Goal: Information Seeking & Learning: Learn about a topic

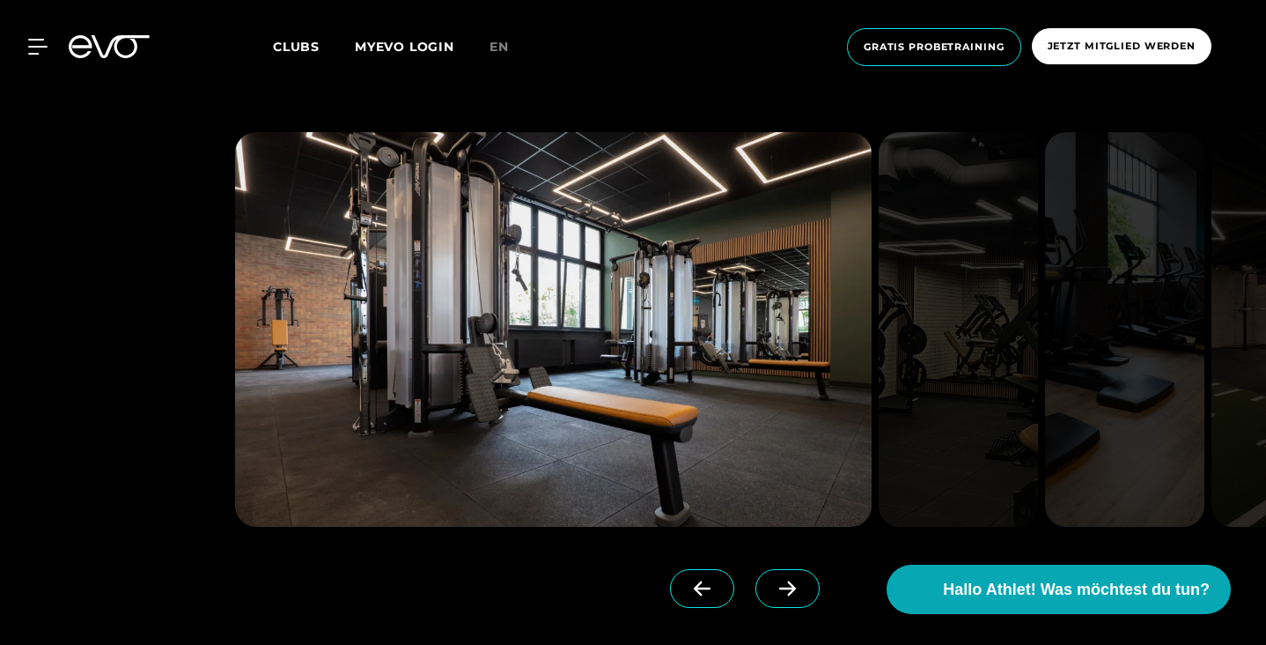
scroll to position [3962, 0]
click at [304, 47] on span "Clubs" at bounding box center [296, 47] width 47 height 16
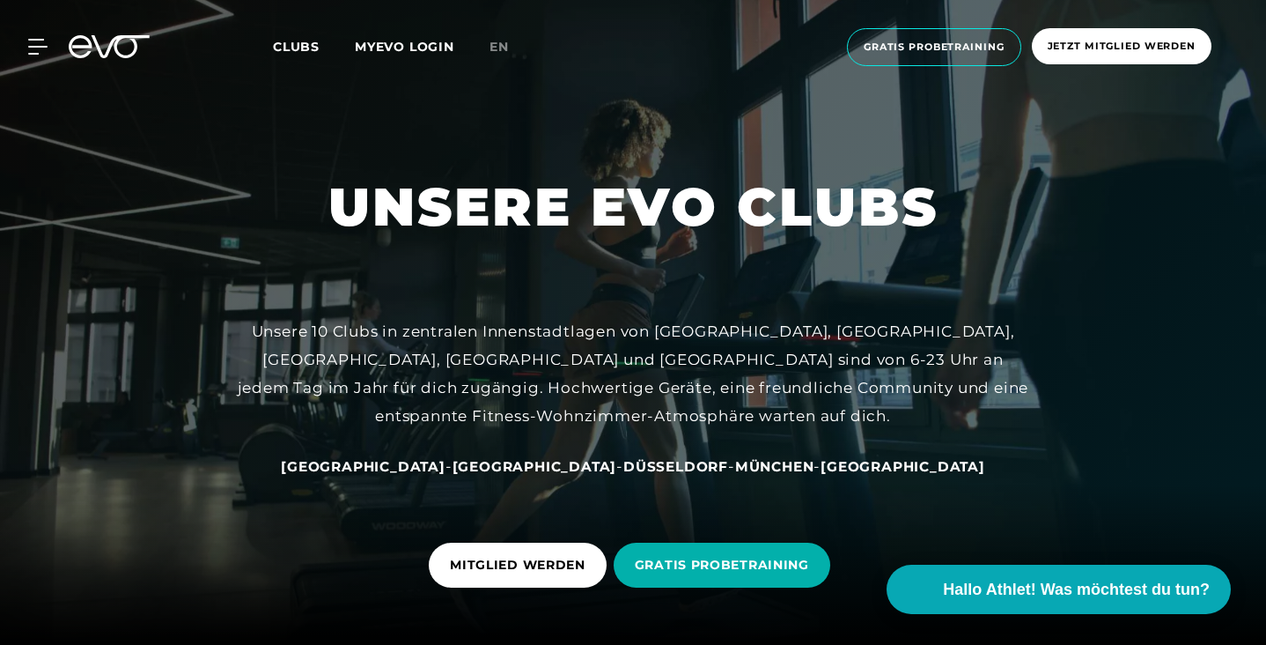
click at [521, 465] on span "[GEOGRAPHIC_DATA]" at bounding box center [535, 466] width 165 height 17
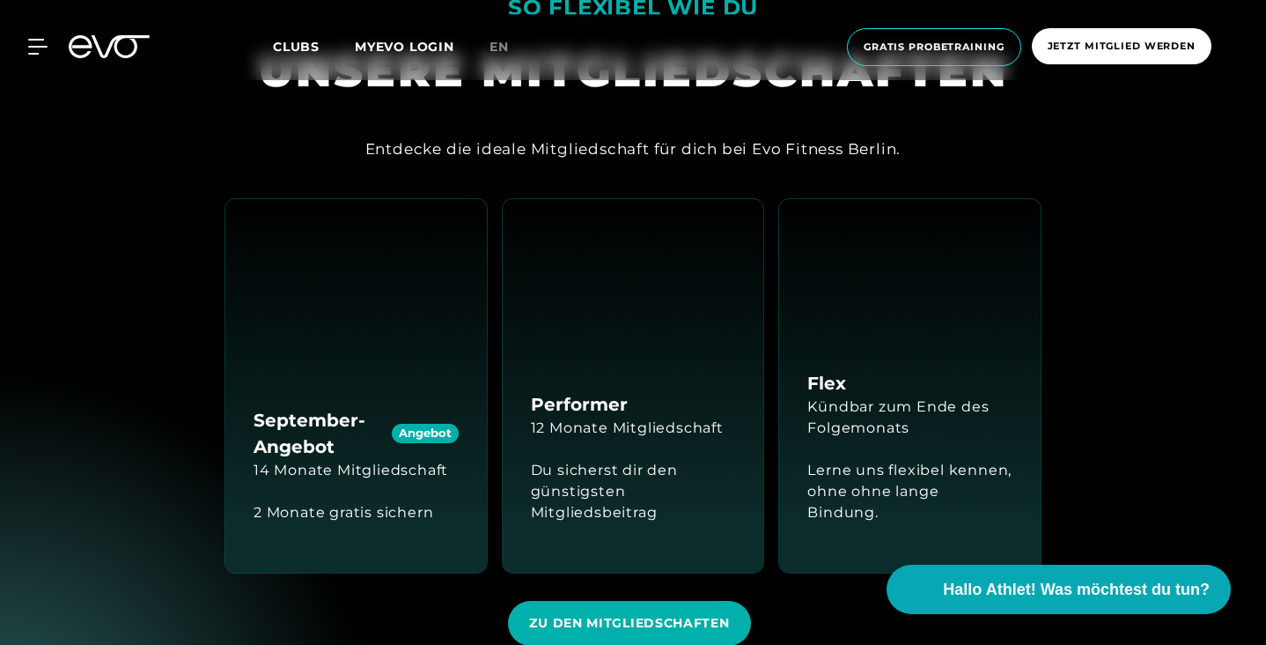
scroll to position [2328, 0]
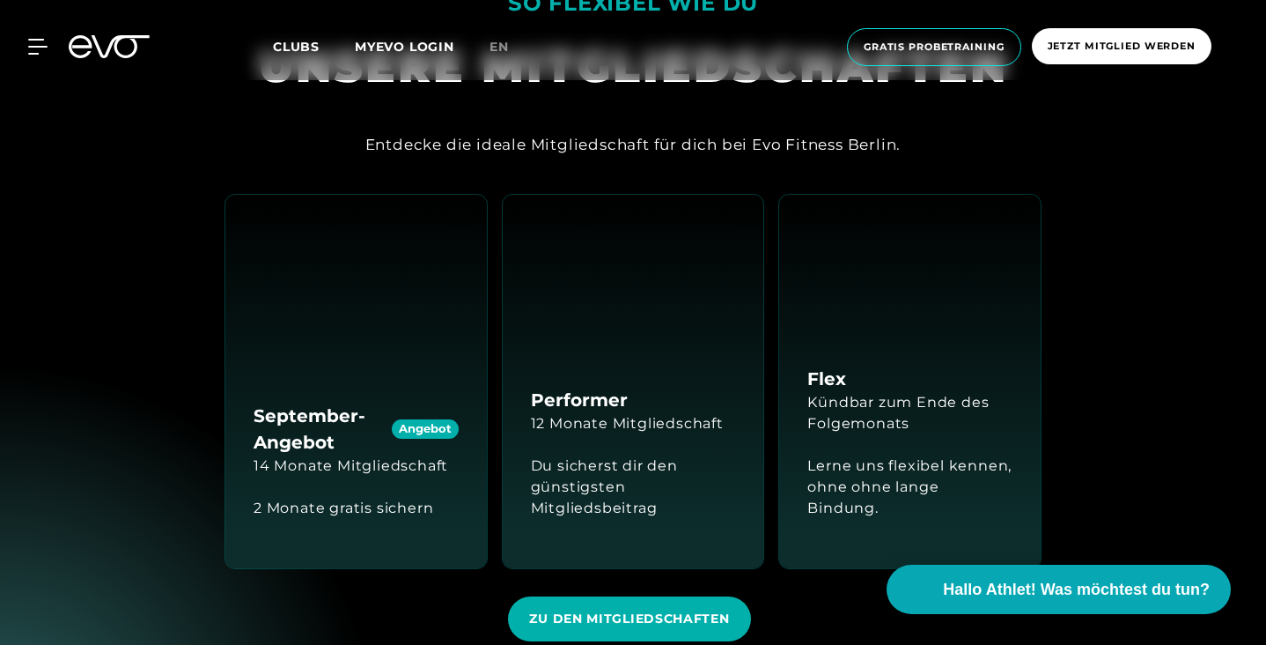
click at [432, 419] on div "Angebot" at bounding box center [425, 429] width 67 height 20
click at [310, 402] on h4 "September-Angebot Angebot" at bounding box center [356, 428] width 205 height 53
click at [312, 476] on div "2 Monate gratis sichern" at bounding box center [344, 507] width 180 height 63
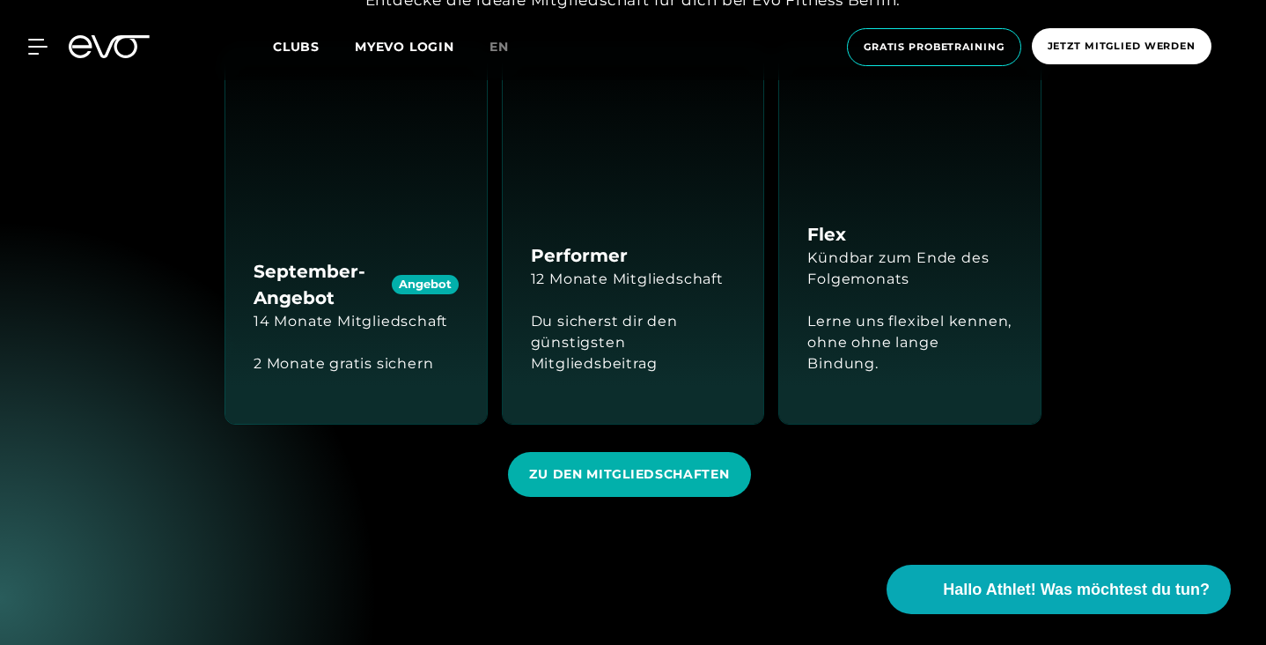
scroll to position [2519, 0]
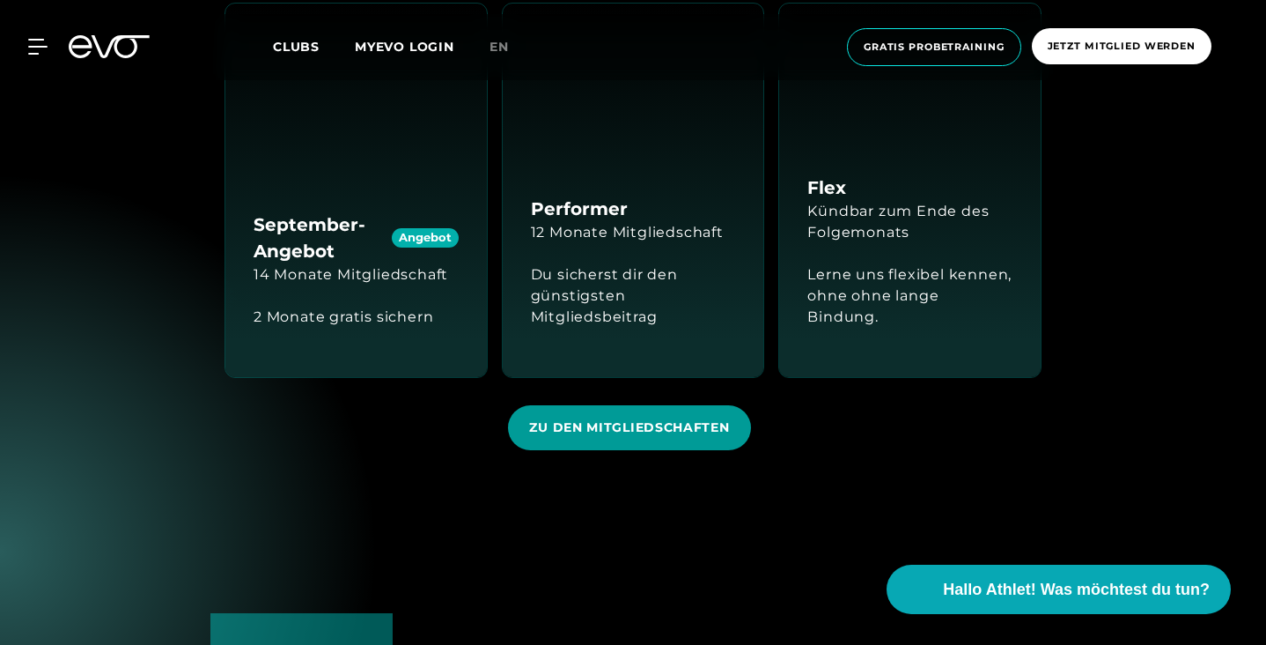
click at [609, 418] on span "ZU DEN MITGLIEDSCHAFTEN" at bounding box center [629, 427] width 200 height 18
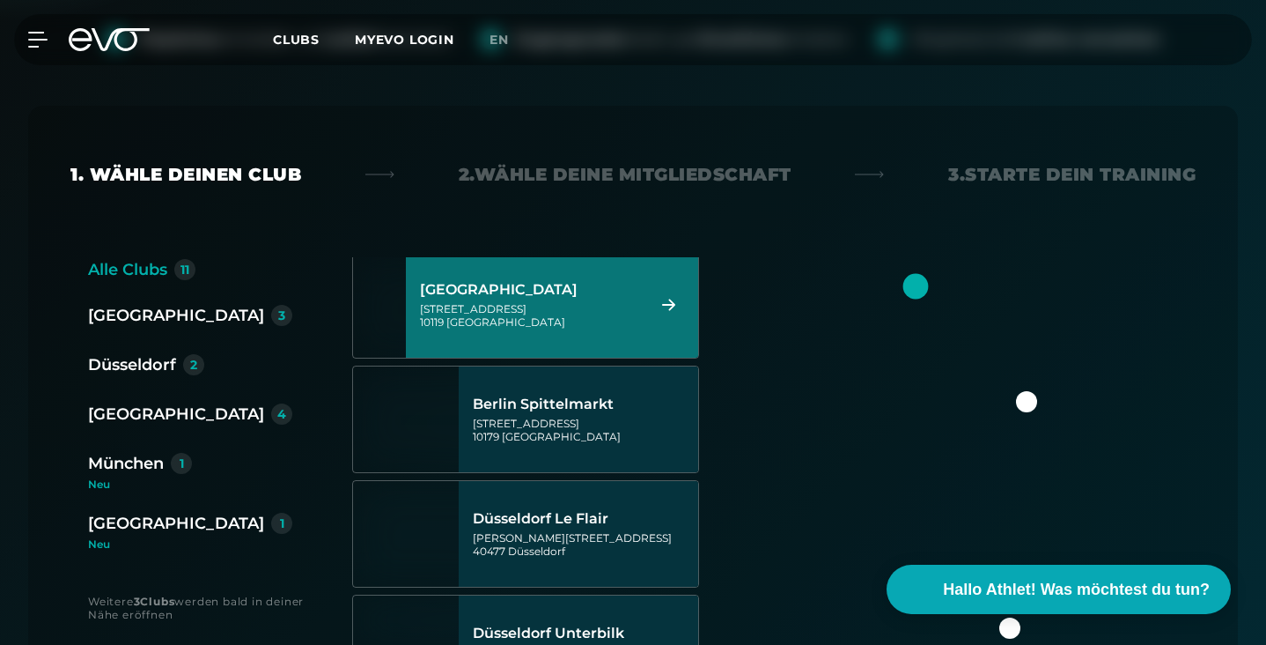
scroll to position [125, 0]
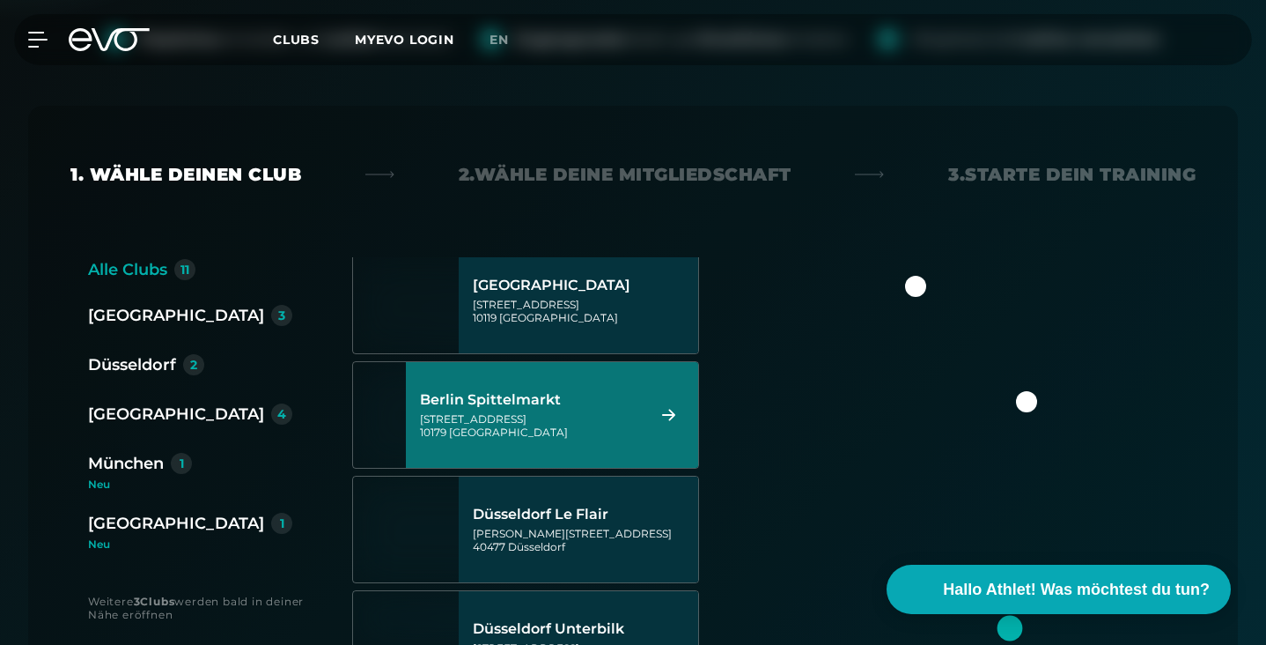
click at [579, 413] on div "[STREET_ADDRESS]" at bounding box center [530, 425] width 220 height 26
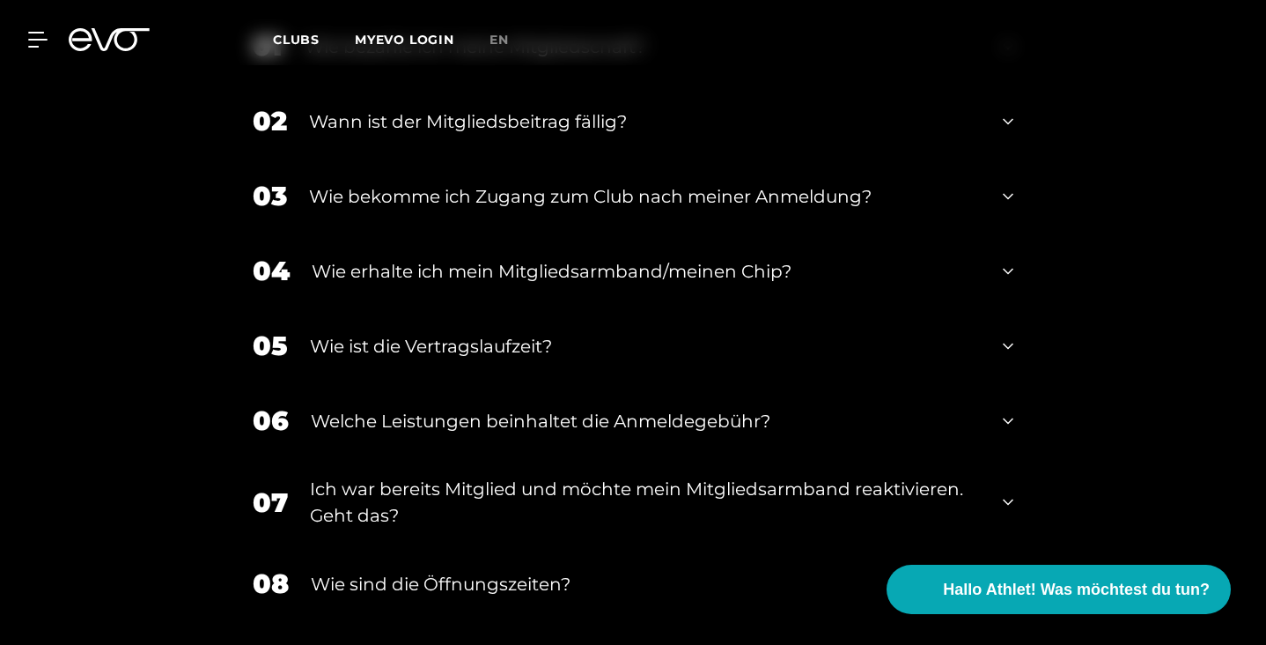
scroll to position [2849, 0]
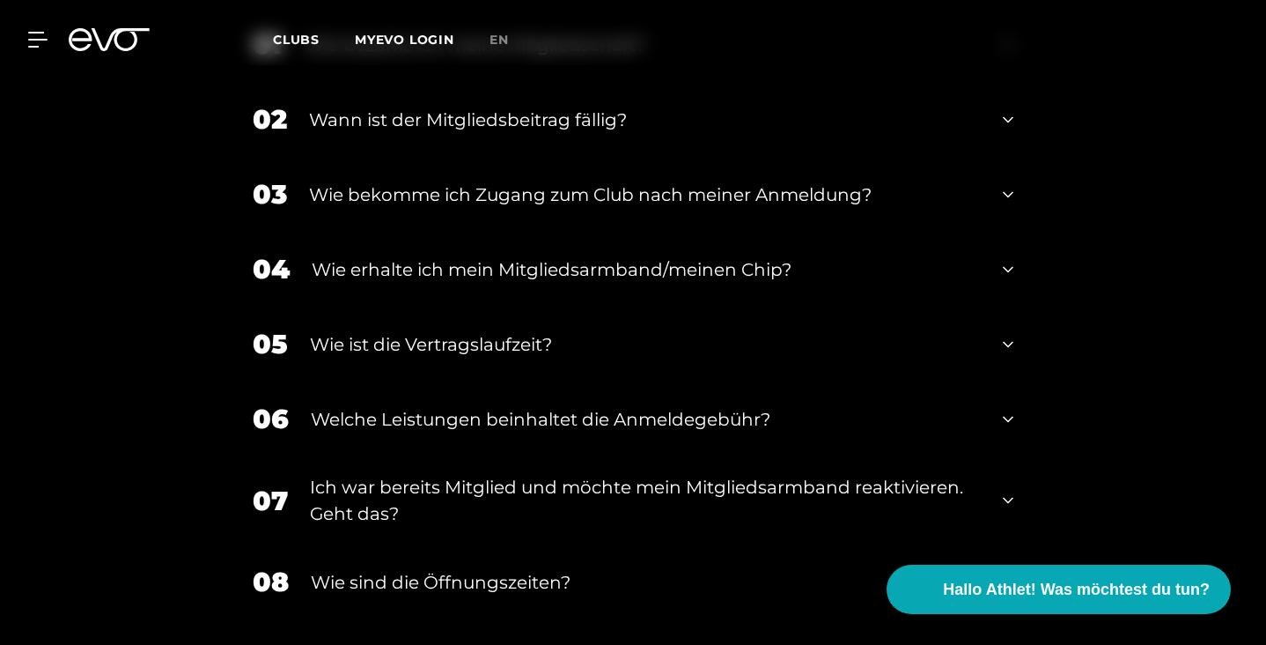
click at [1015, 397] on div "06 Welche Leistungen beinhaltet die Anmeldegebühr?" at bounding box center [633, 418] width 796 height 75
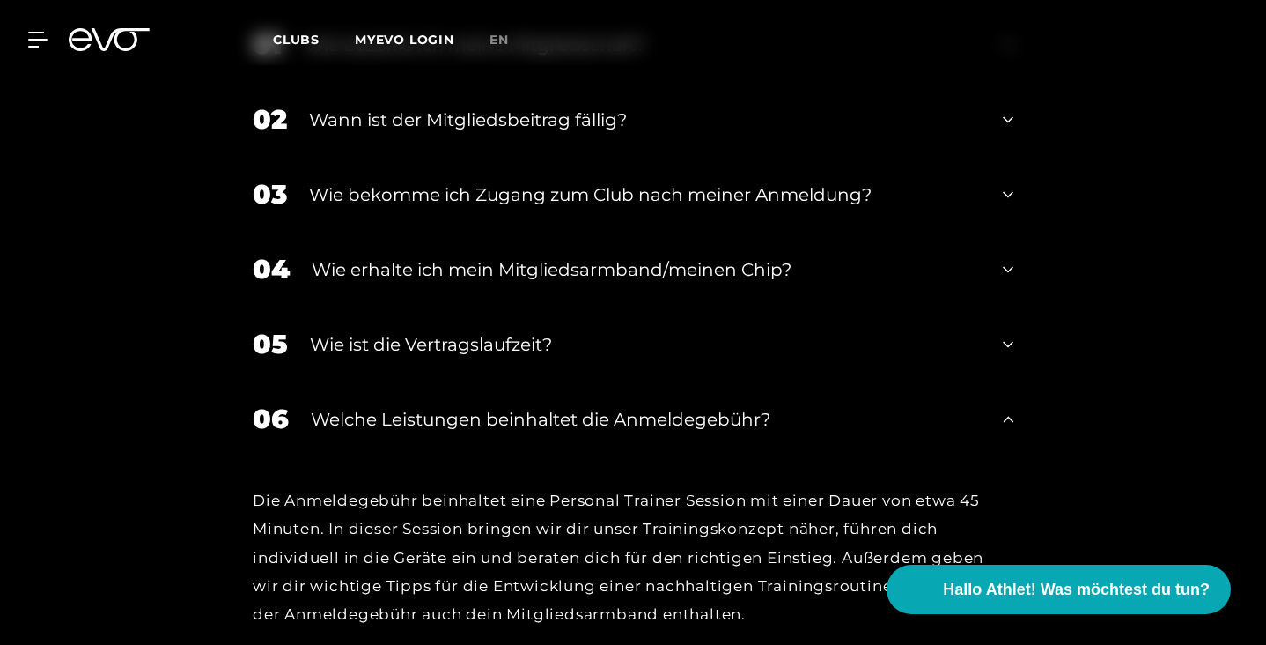
click at [1015, 397] on div "06 Welche Leistungen beinhaltet die Anmeldegebühr?" at bounding box center [633, 418] width 796 height 75
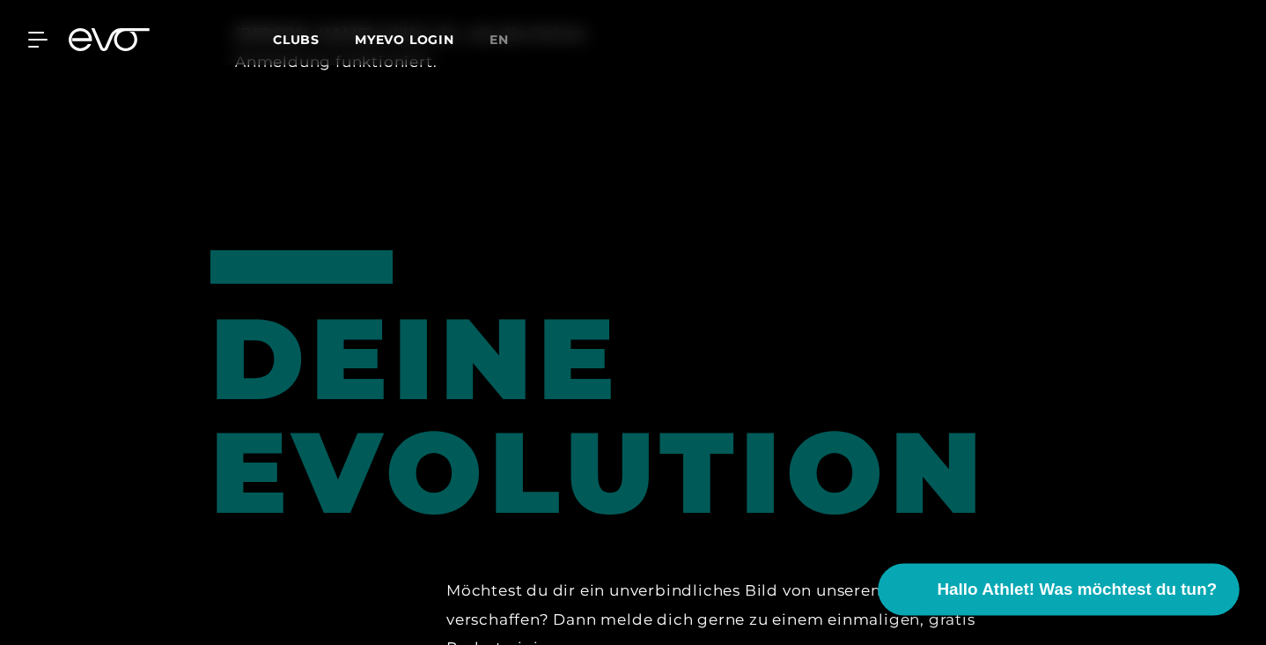
scroll to position [1888, 0]
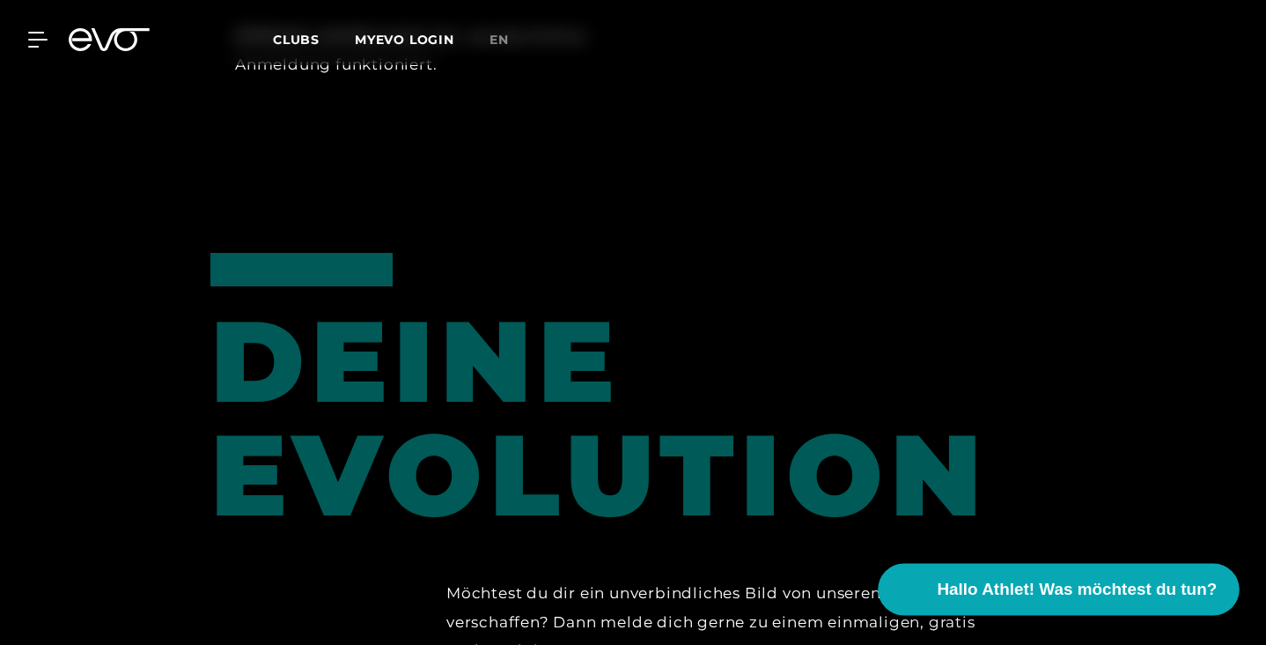
click at [959, 586] on span "Hallo Athlet! Was möchtest du tun?" at bounding box center [1078, 589] width 280 height 25
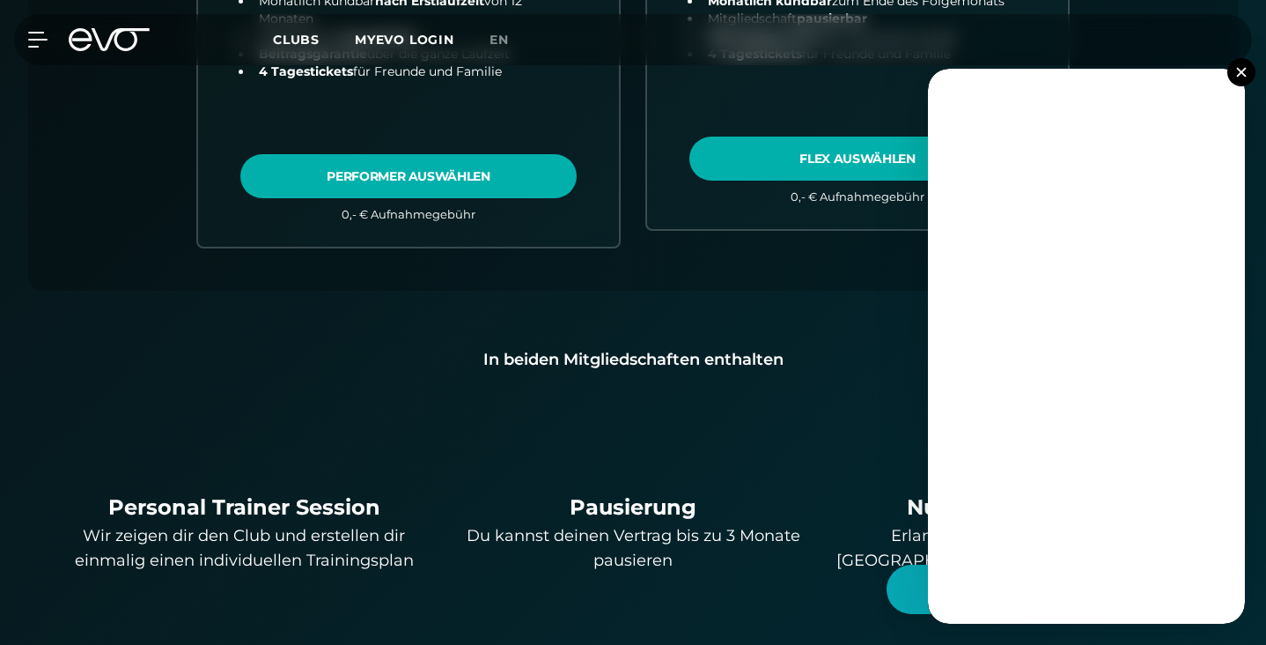
scroll to position [1009, 0]
click at [1243, 65] on button at bounding box center [1242, 72] width 28 height 28
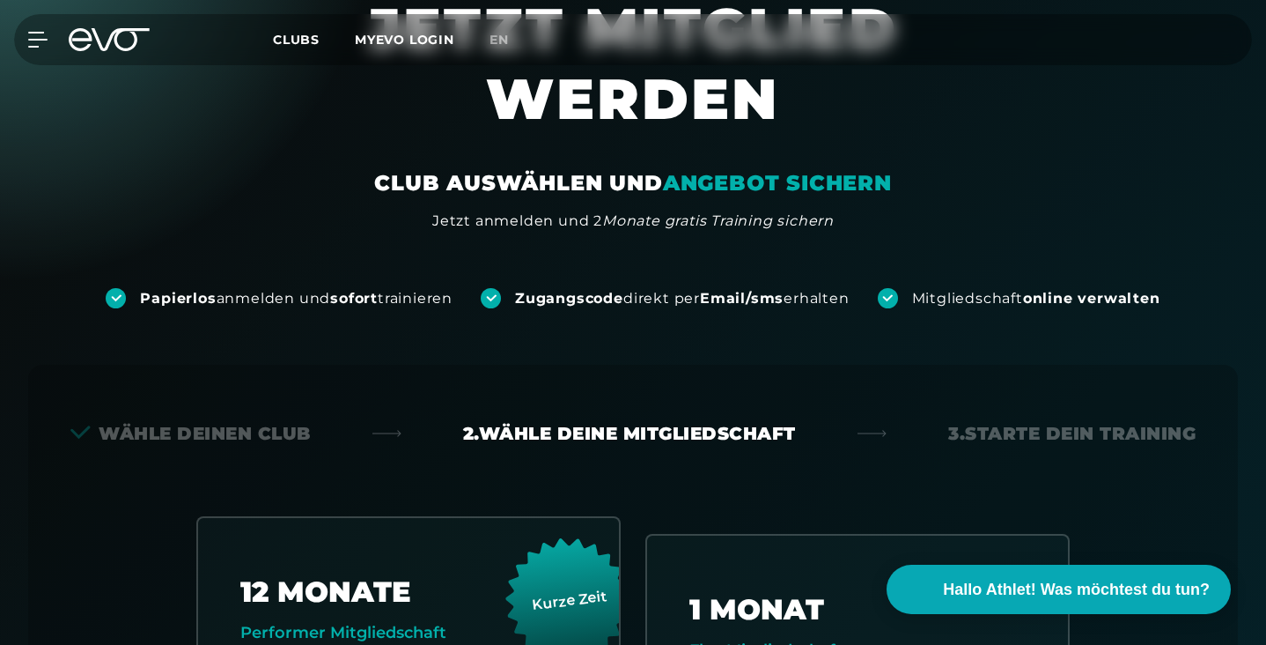
scroll to position [95, 0]
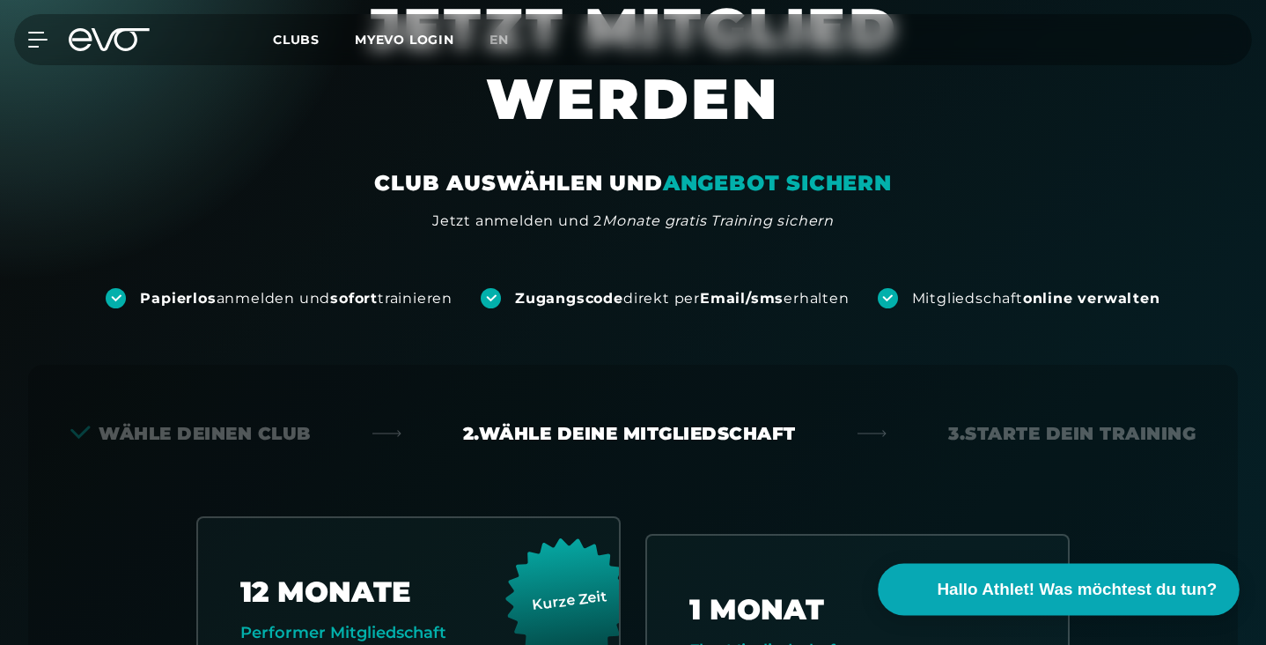
click at [972, 583] on span "Hallo Athlet! Was möchtest du tun?" at bounding box center [1078, 589] width 280 height 25
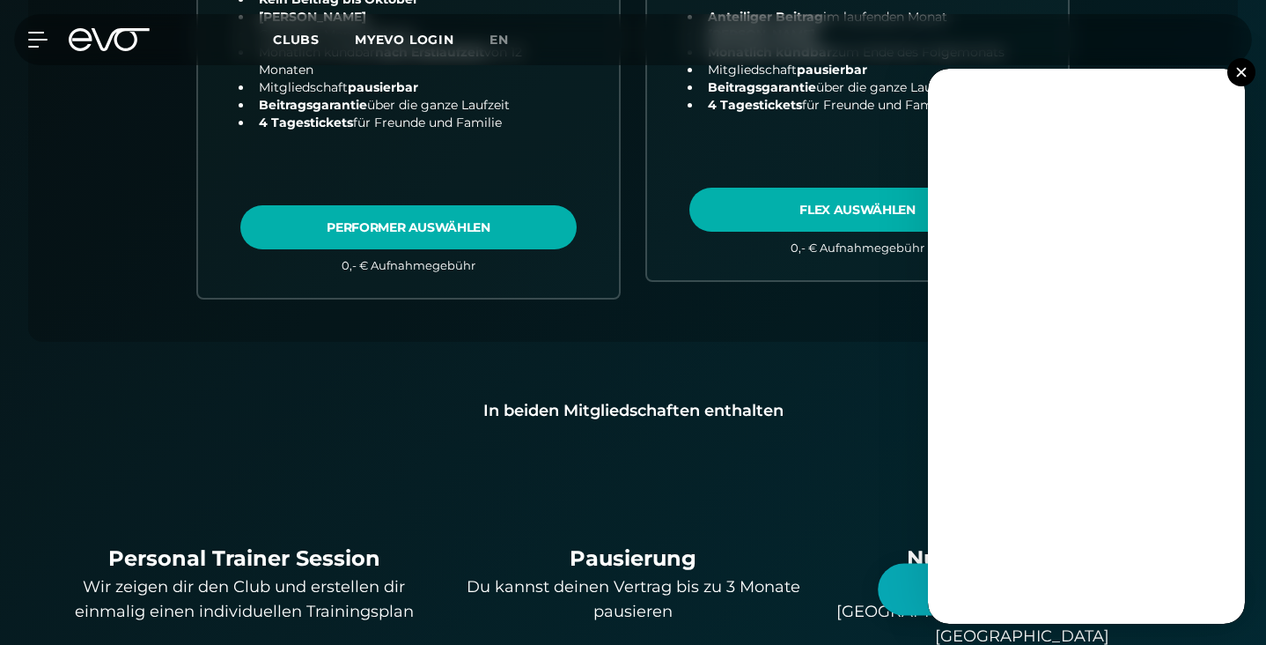
scroll to position [959, 0]
click at [1241, 73] on img at bounding box center [1241, 72] width 10 height 10
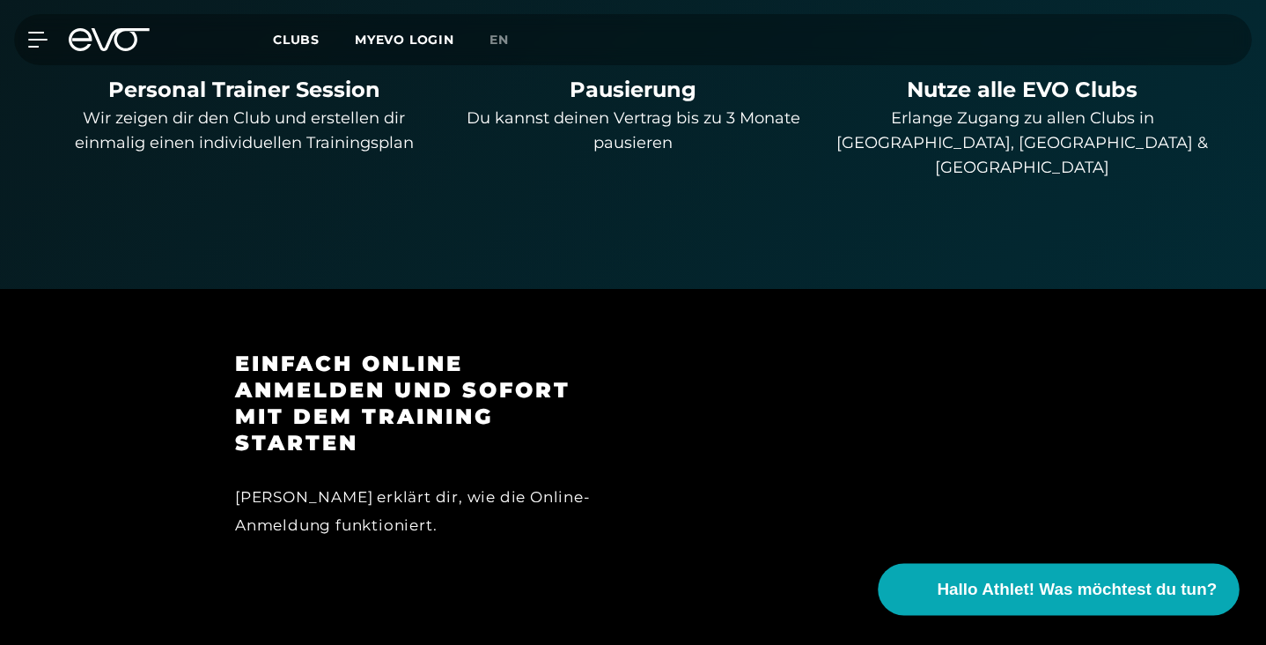
scroll to position [1468, 0]
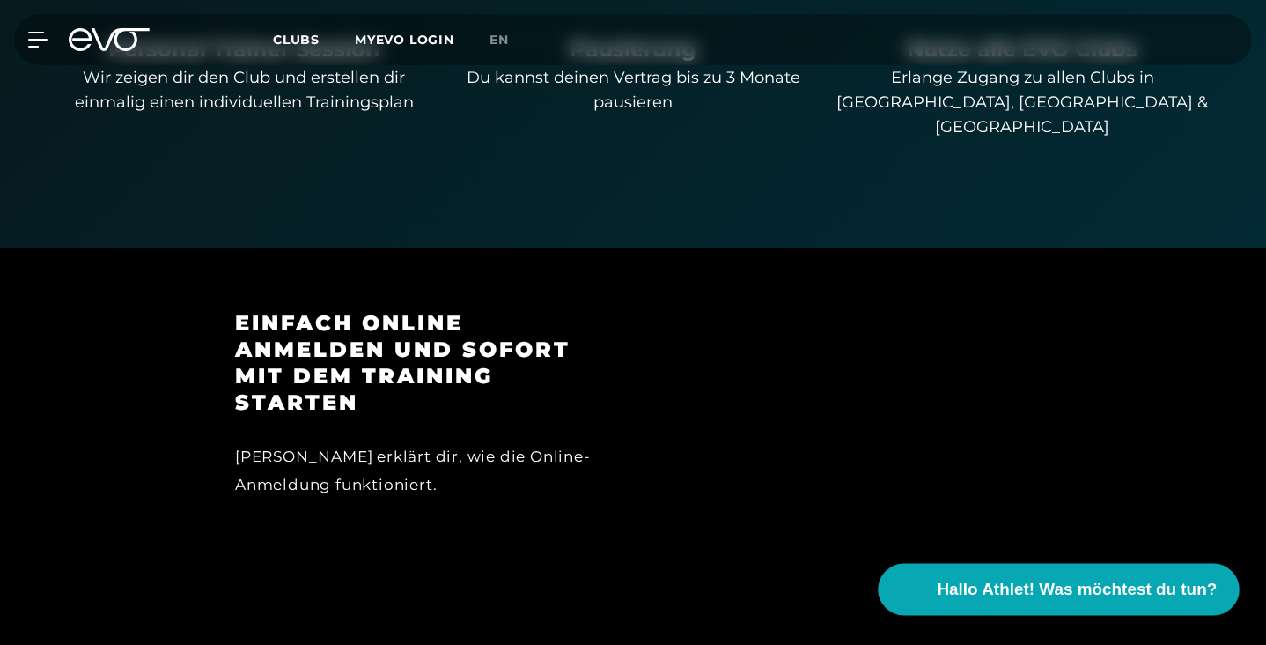
click at [968, 586] on span "Hallo Athlet! Was möchtest du tun?" at bounding box center [1078, 589] width 280 height 25
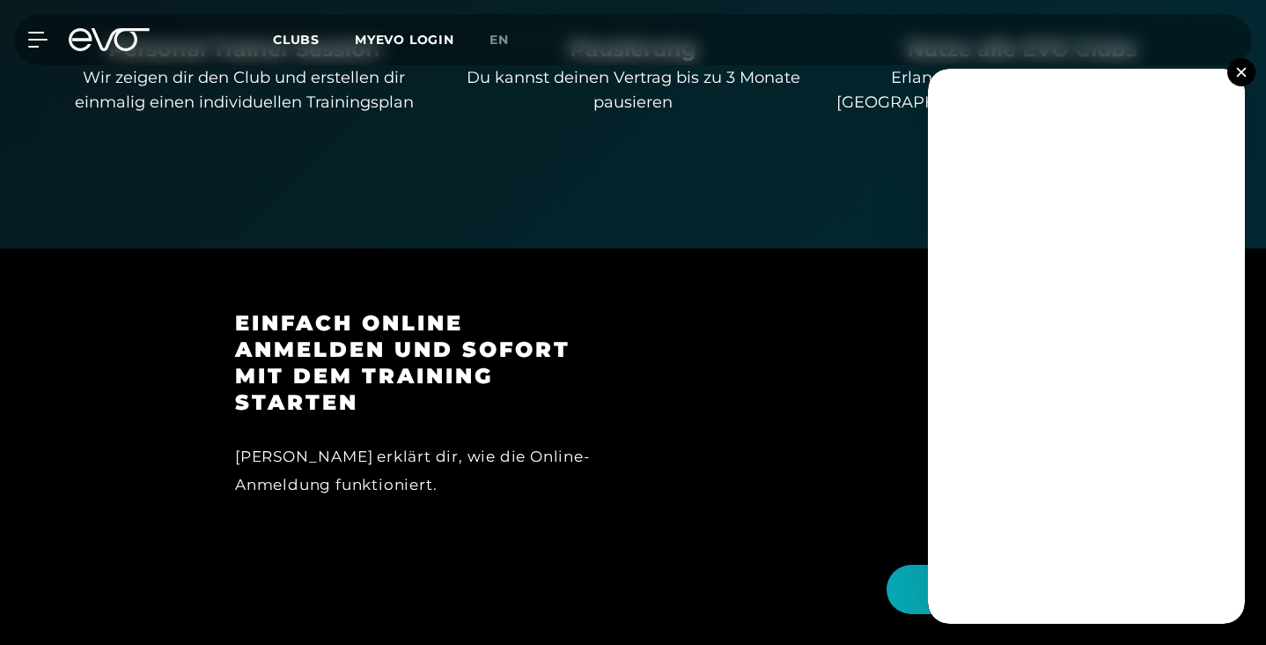
click at [1243, 67] on button at bounding box center [1242, 72] width 28 height 28
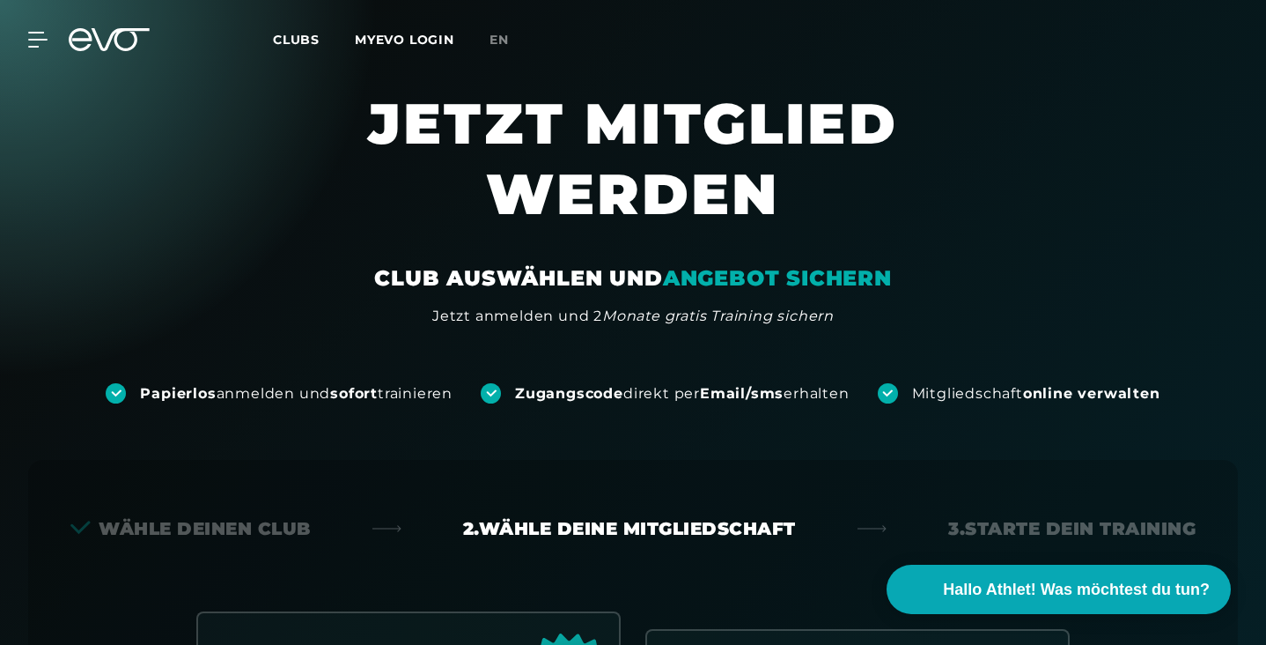
scroll to position [0, 0]
click at [288, 42] on span "Clubs" at bounding box center [296, 40] width 47 height 16
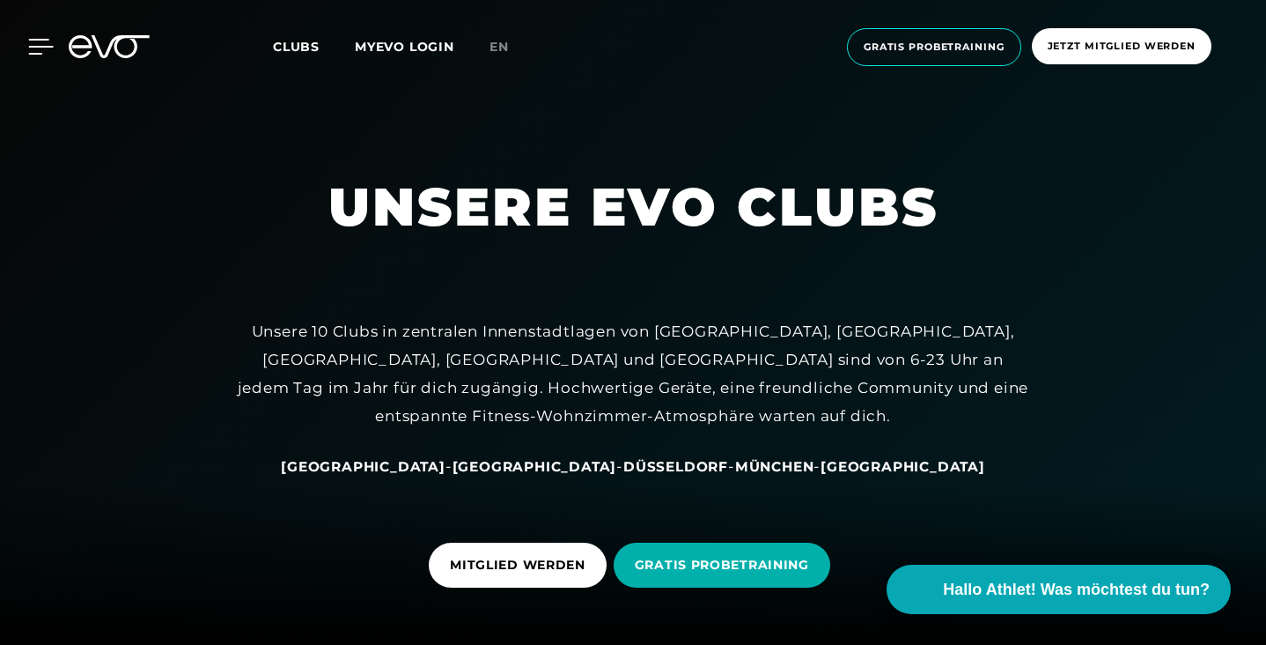
click at [33, 43] on icon at bounding box center [41, 47] width 26 height 16
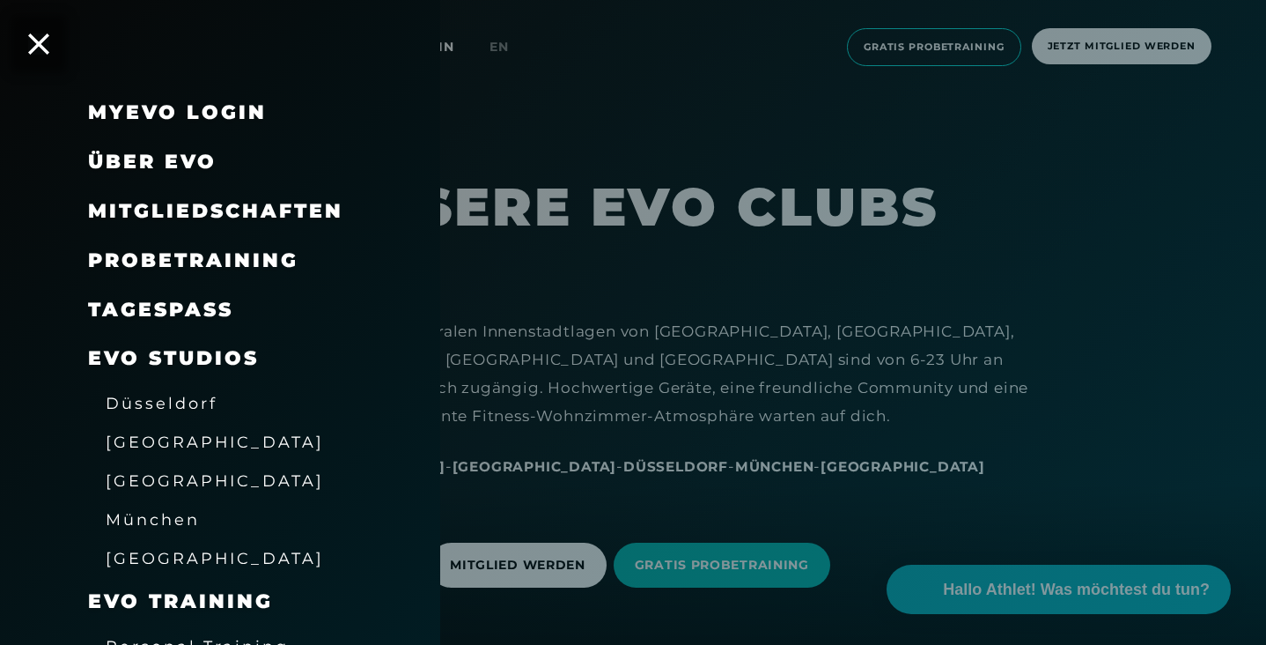
click at [158, 161] on span "Über EVO" at bounding box center [152, 162] width 129 height 24
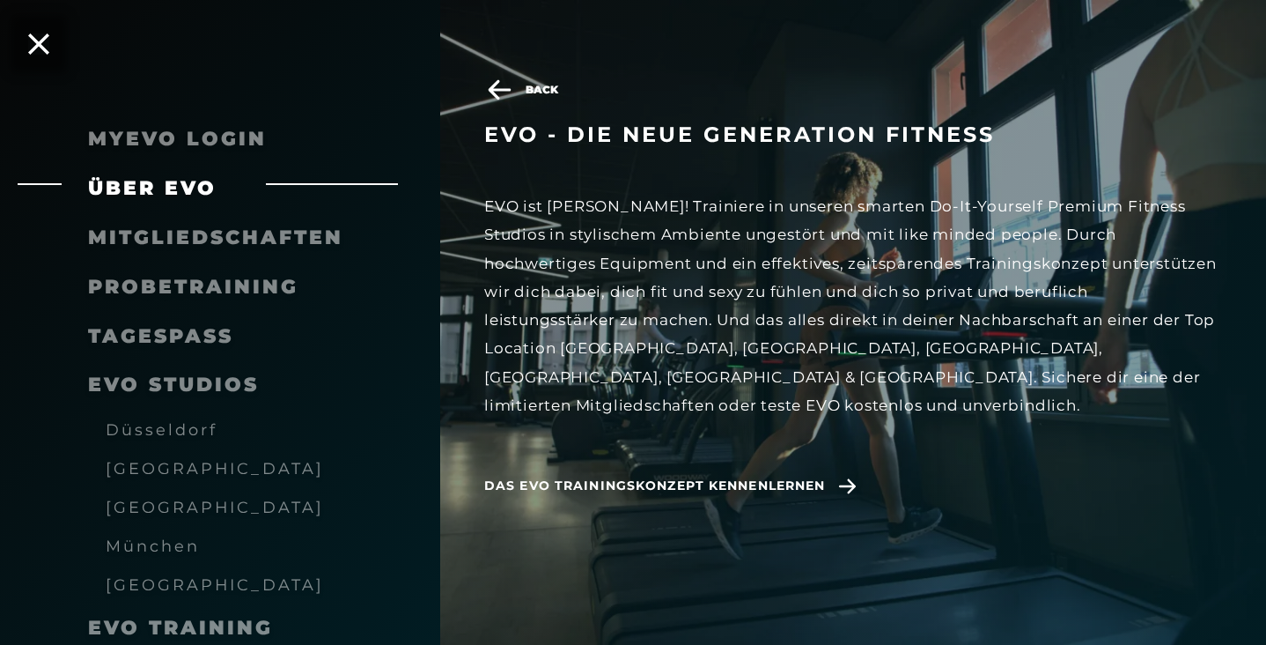
scroll to position [675, 0]
click at [855, 478] on icon at bounding box center [847, 486] width 31 height 16
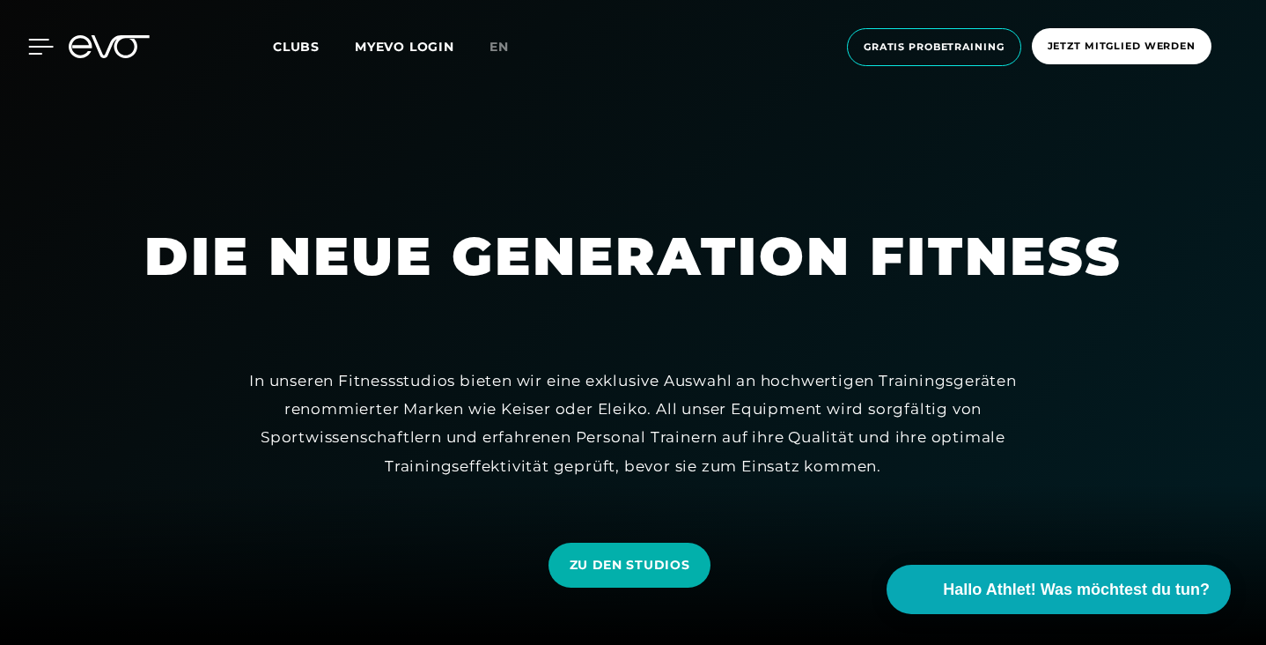
click at [39, 49] on icon at bounding box center [41, 47] width 26 height 16
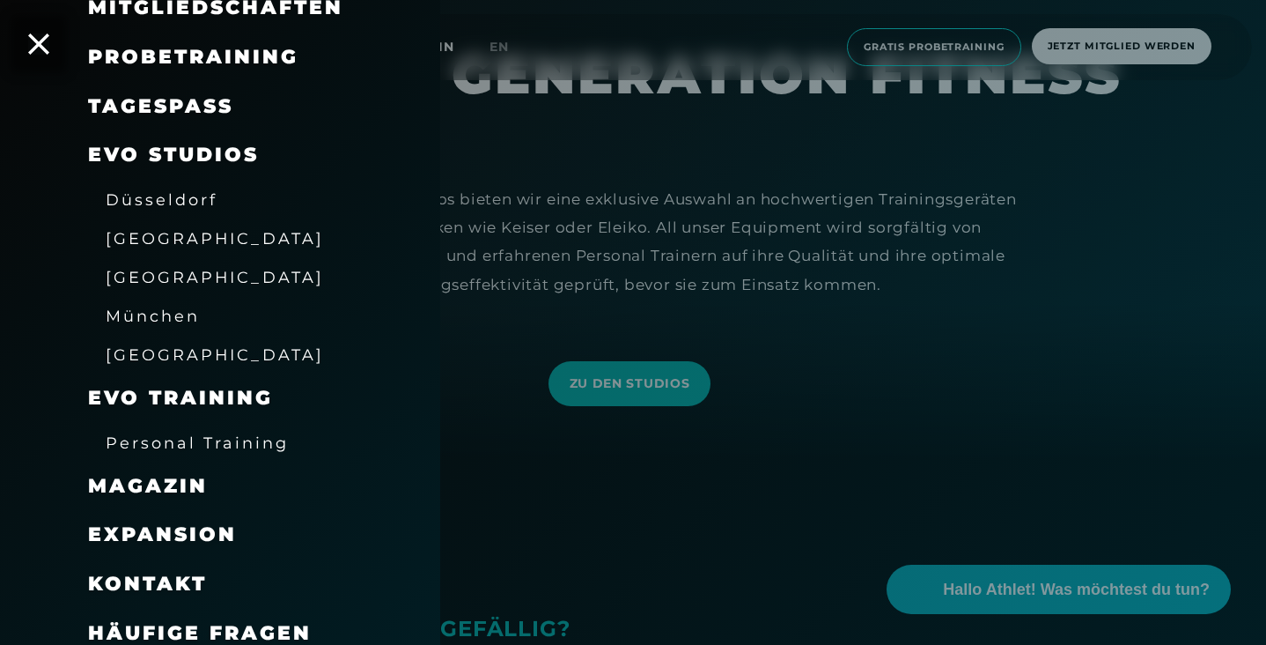
scroll to position [181, 0]
click at [262, 621] on span "Häufige Fragen" at bounding box center [200, 633] width 224 height 24
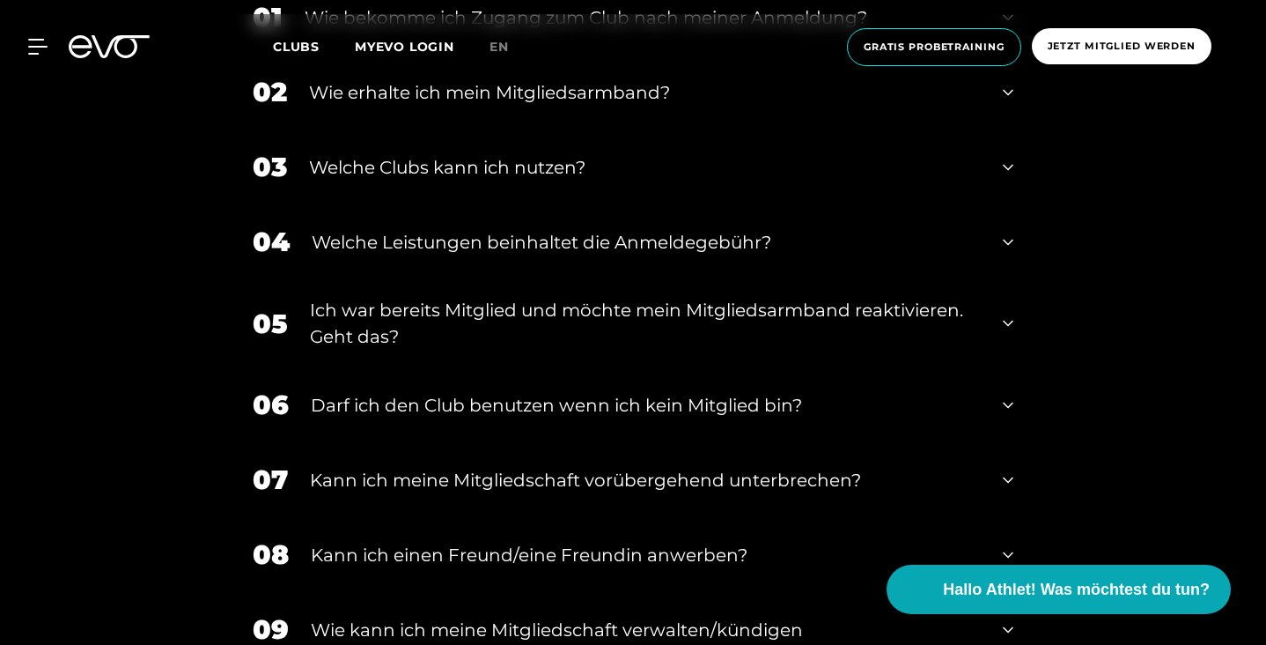
scroll to position [809, 0]
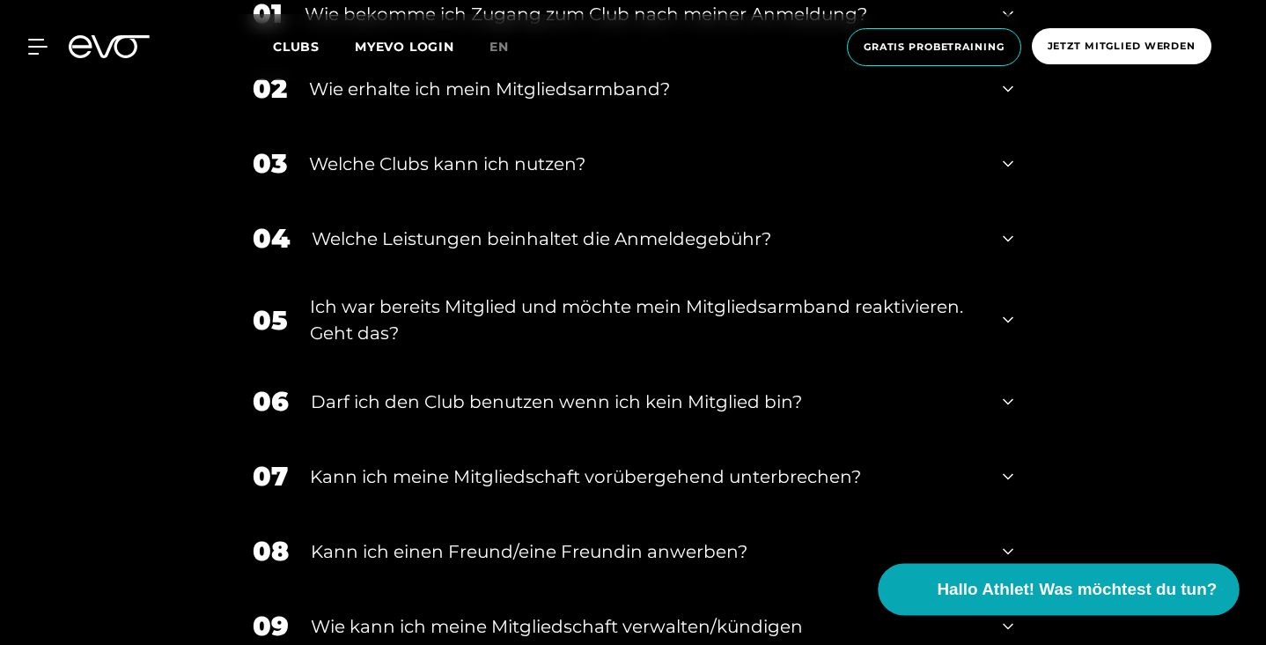
click at [948, 583] on span "Hallo Athlet! Was möchtest du tun?" at bounding box center [1078, 589] width 280 height 25
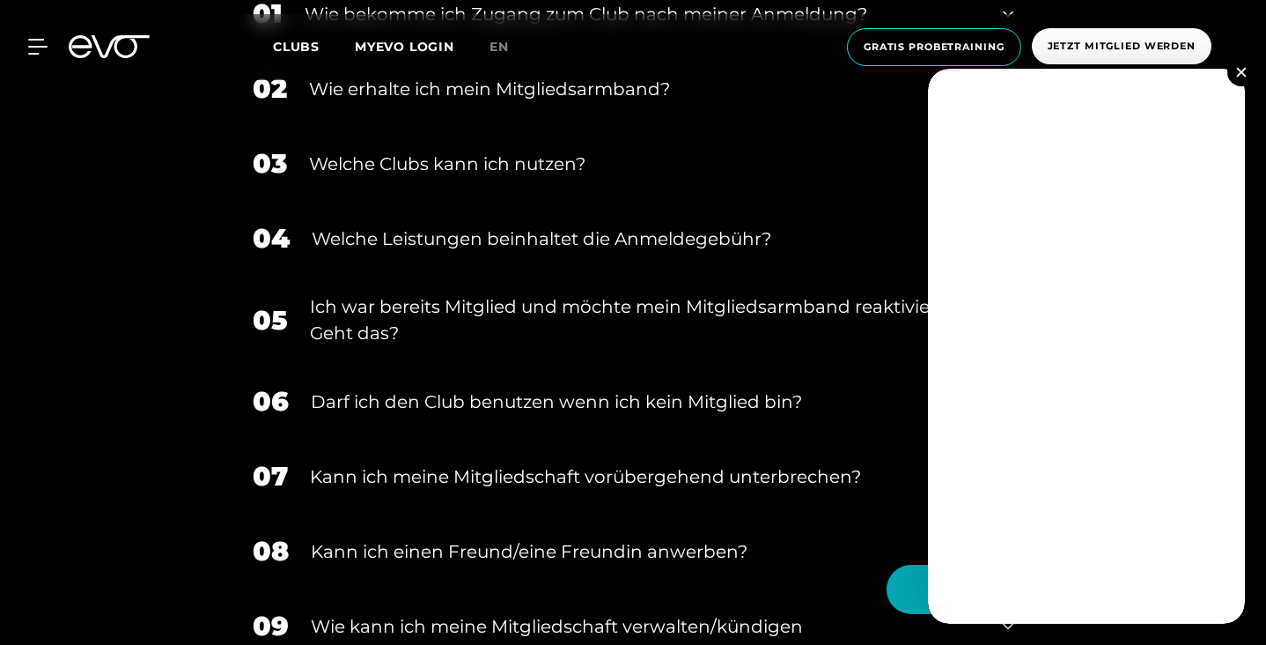
click at [1241, 70] on img at bounding box center [1241, 72] width 10 height 10
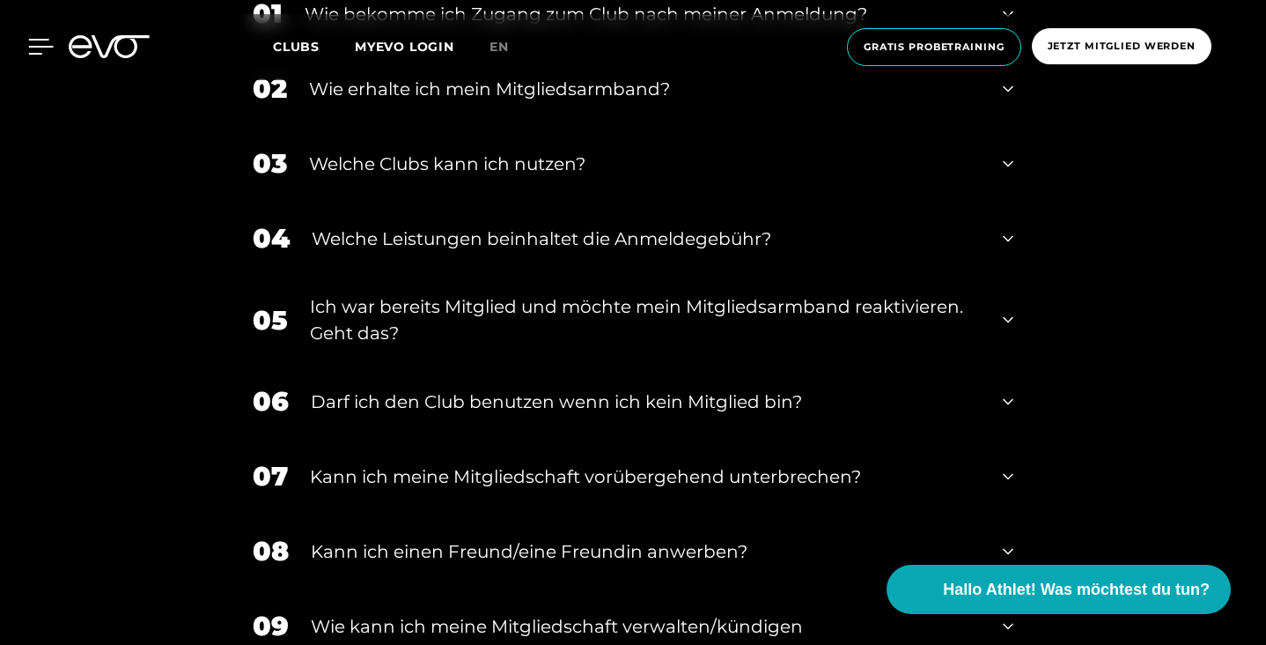
click at [33, 42] on icon at bounding box center [41, 47] width 26 height 16
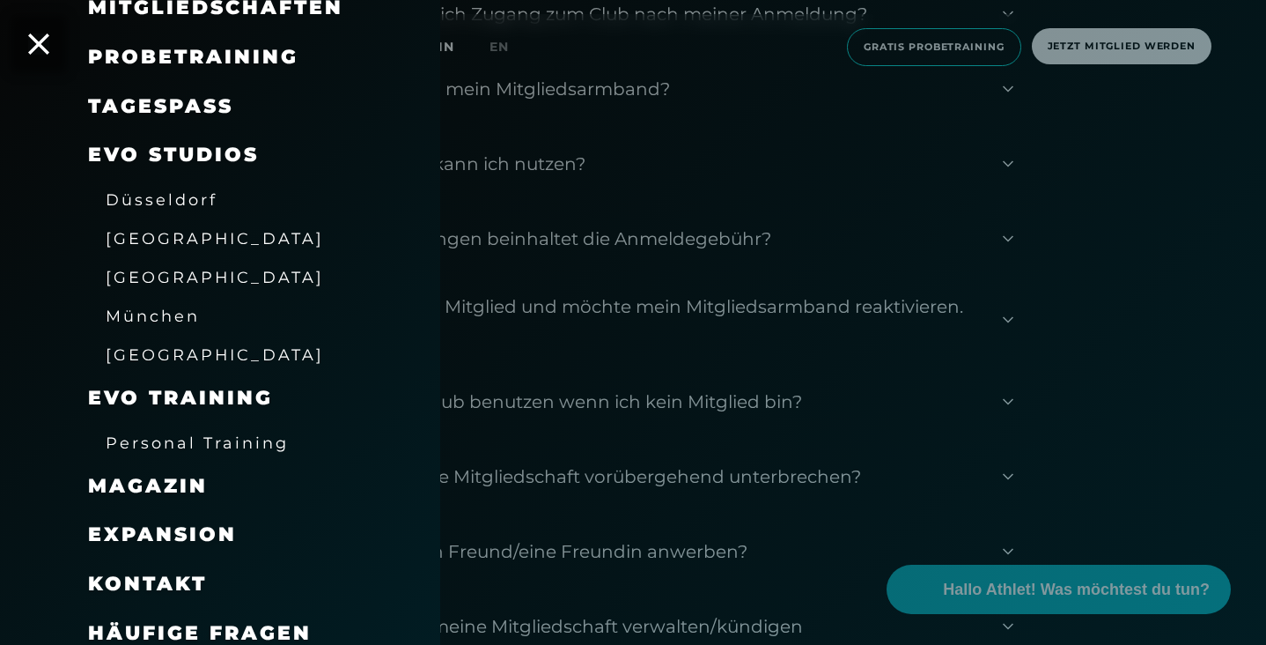
click at [151, 233] on span "[GEOGRAPHIC_DATA]" at bounding box center [215, 238] width 218 height 18
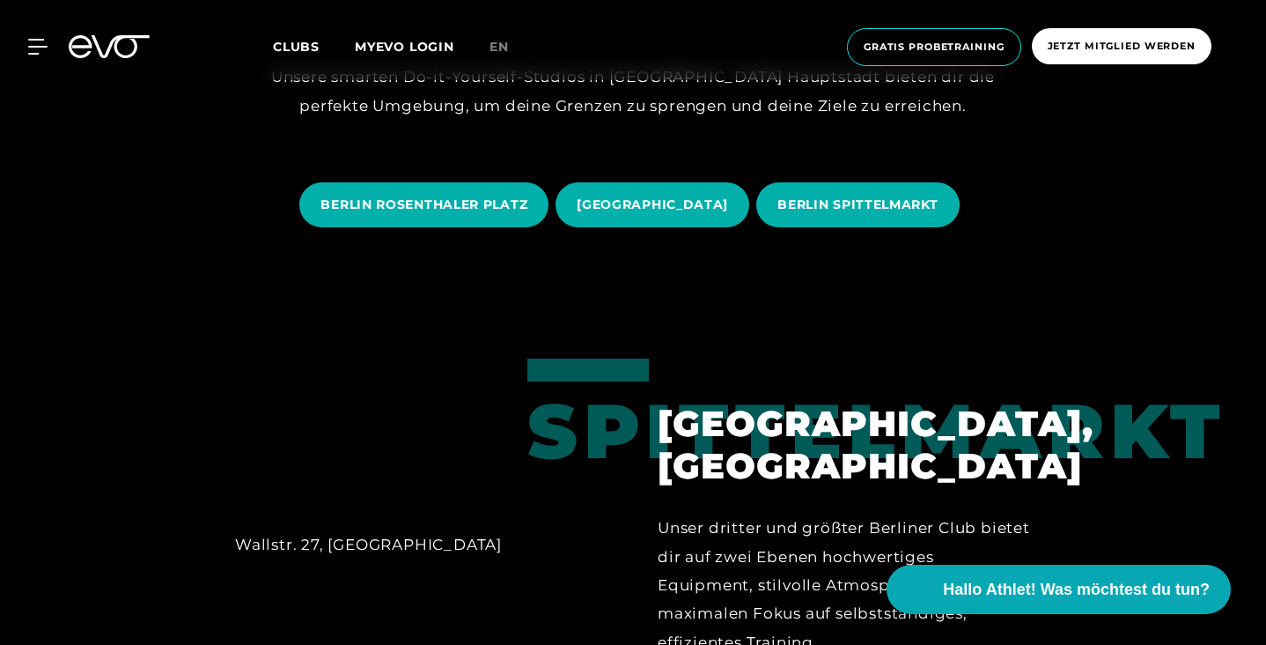
scroll to position [361, 0]
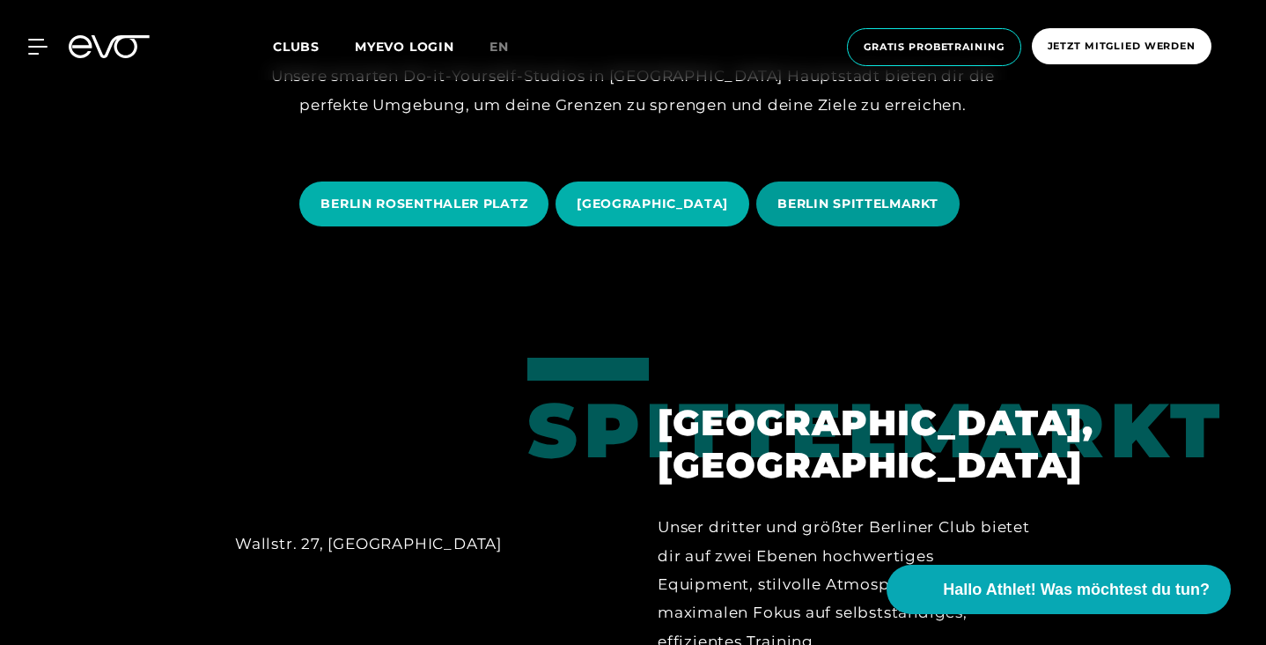
click at [831, 207] on span "BERLIN SPITTELMARKT" at bounding box center [858, 204] width 160 height 18
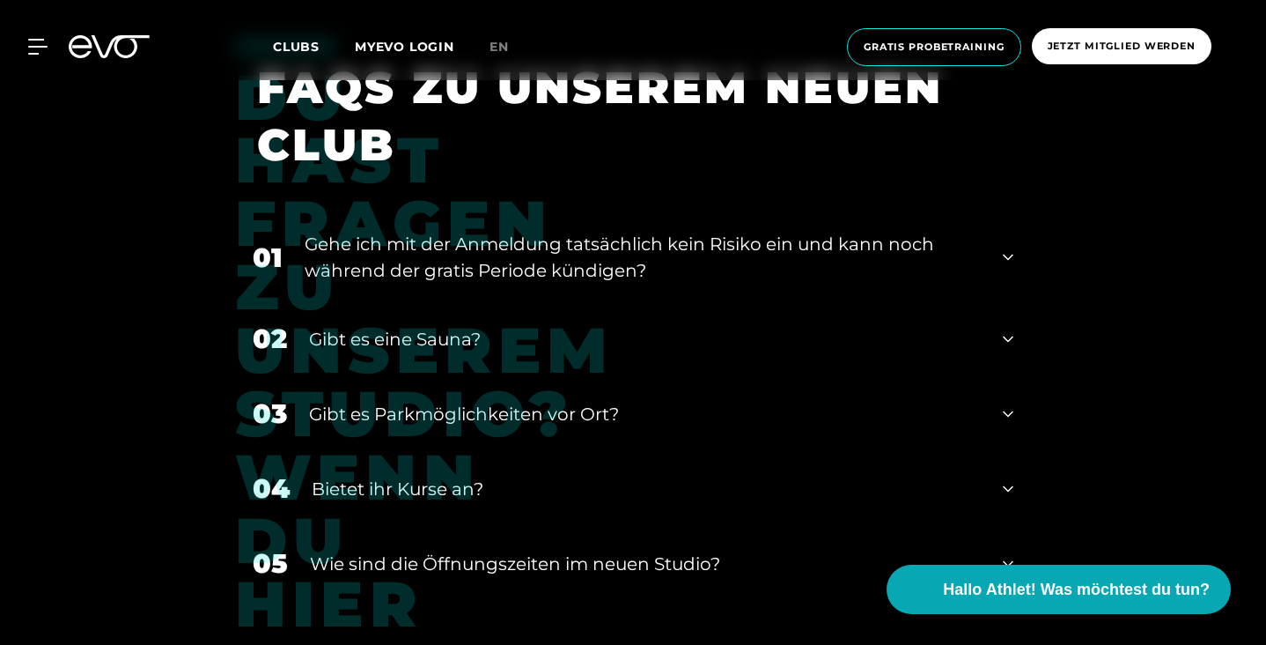
scroll to position [6477, 0]
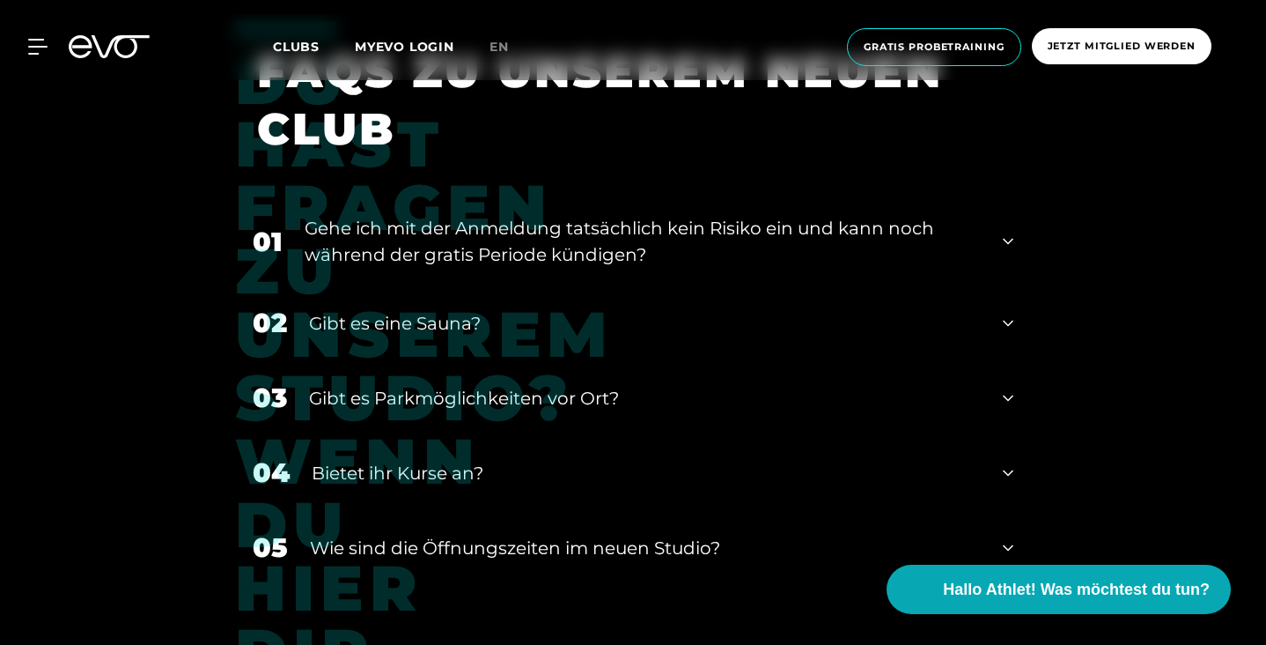
click at [1006, 313] on icon at bounding box center [1008, 323] width 11 height 21
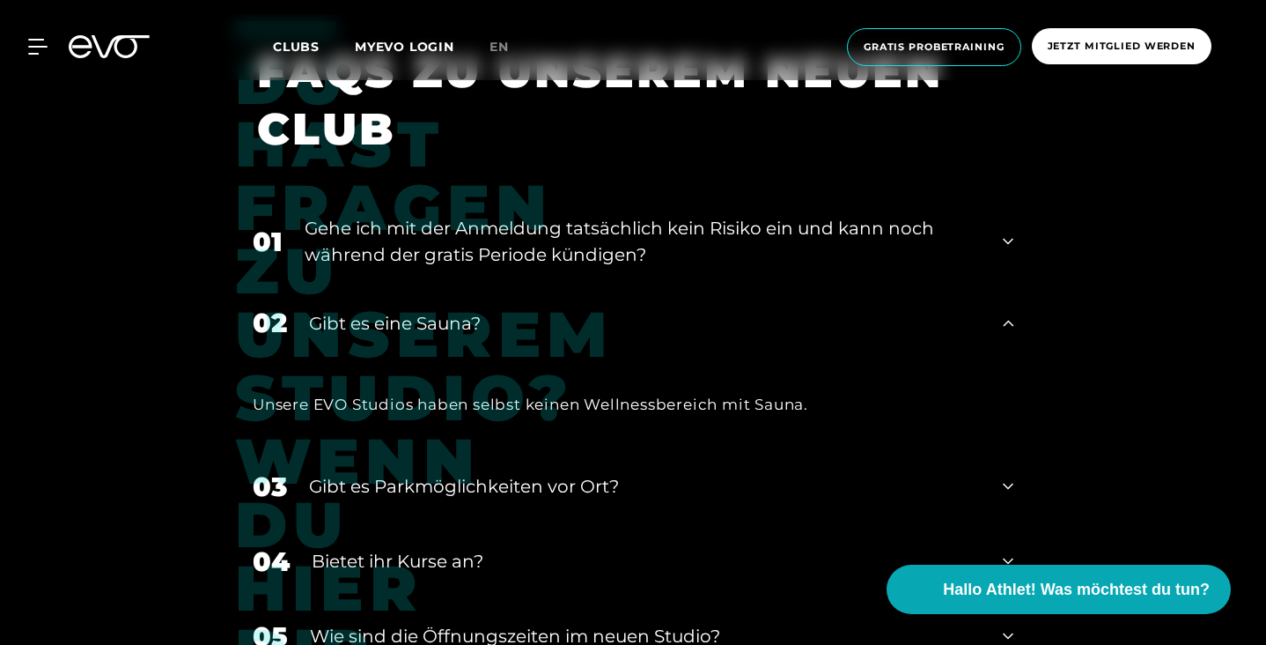
click at [1006, 313] on icon at bounding box center [1008, 323] width 11 height 21
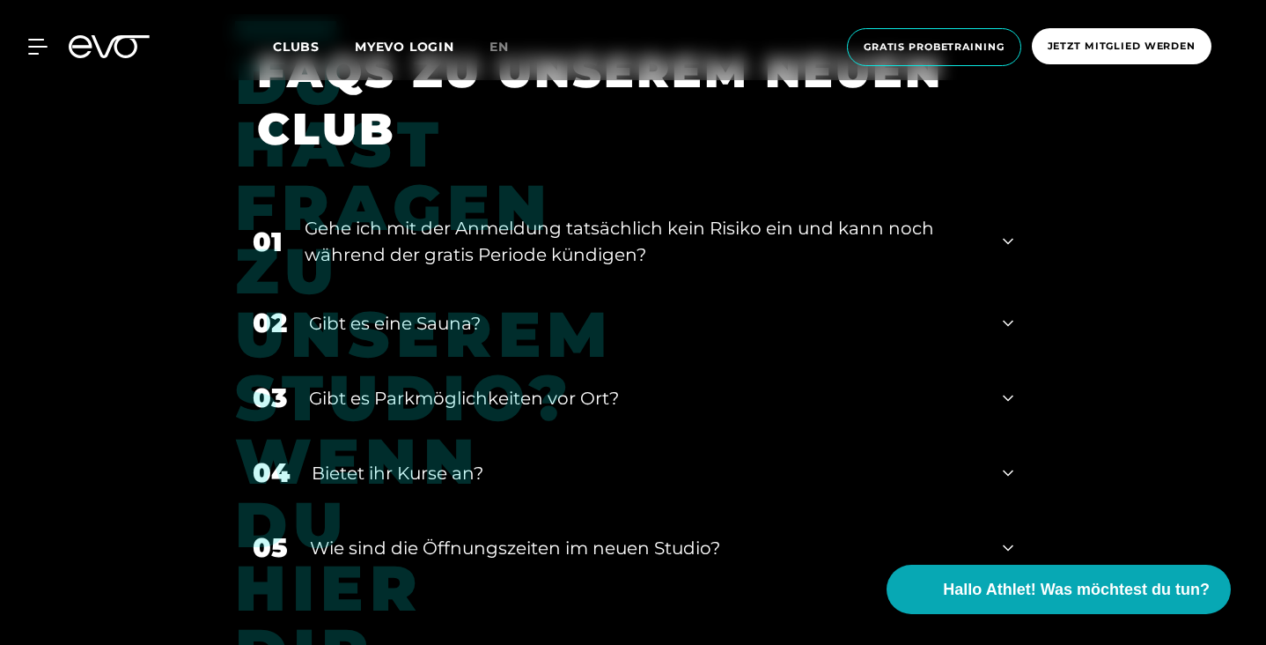
click at [1007, 462] on icon at bounding box center [1008, 472] width 11 height 21
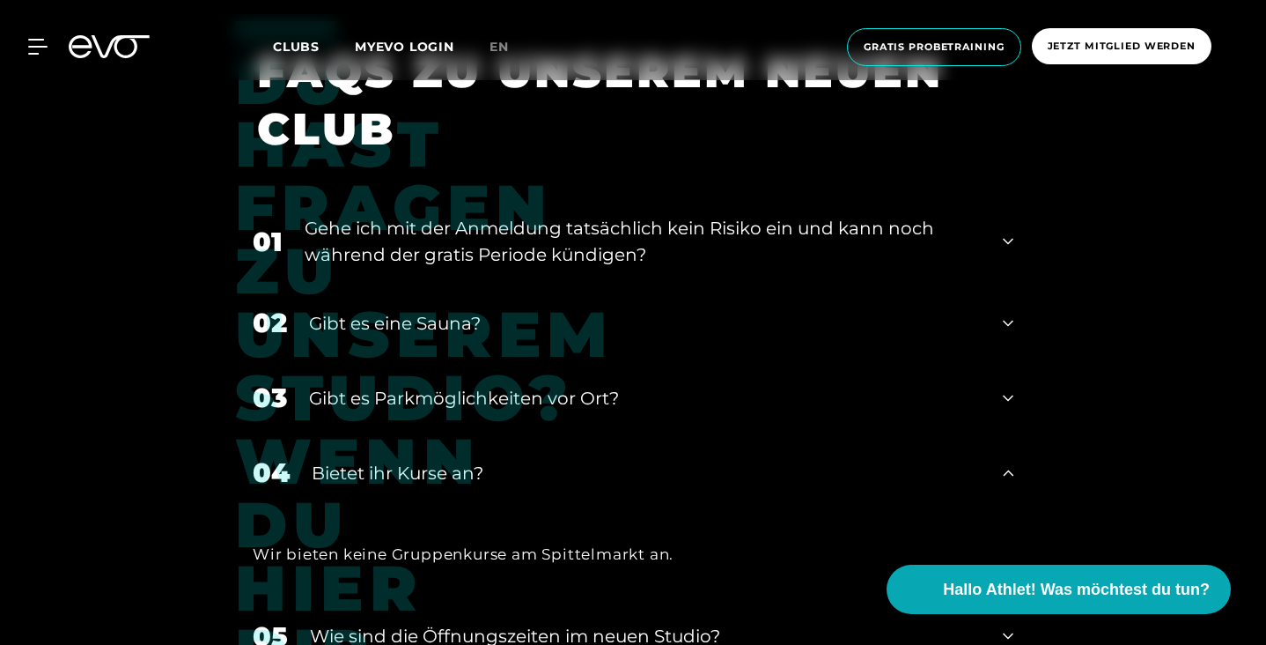
click at [1007, 462] on icon at bounding box center [1008, 472] width 11 height 21
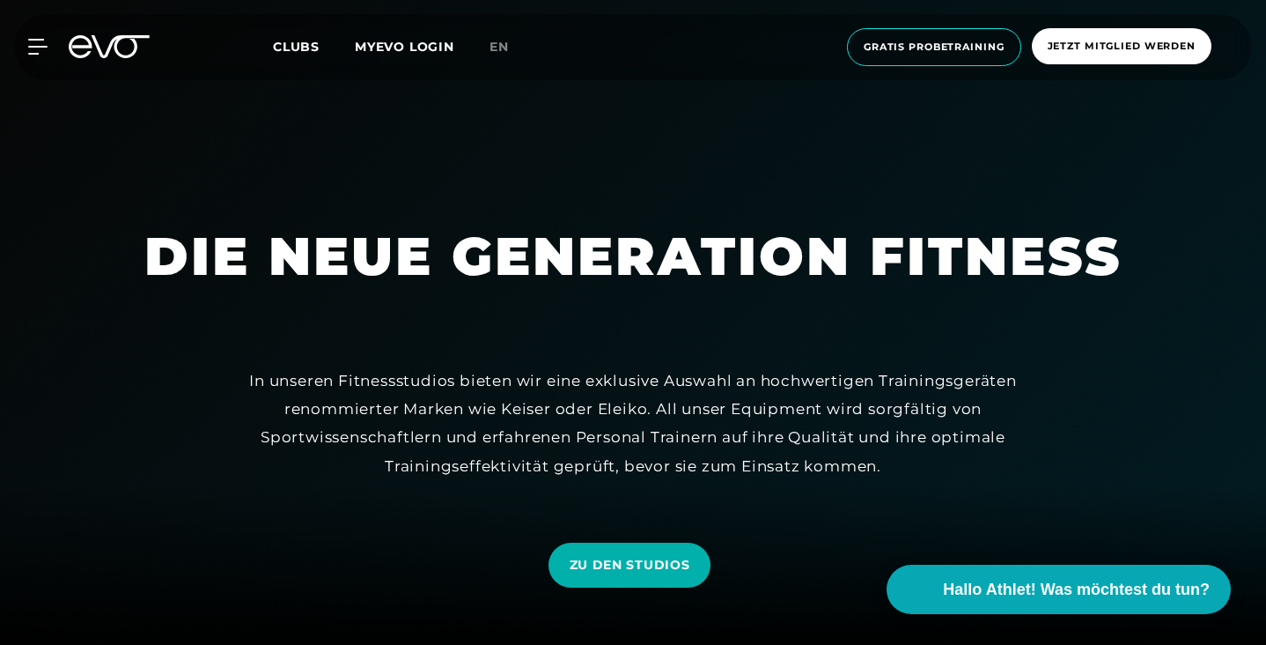
scroll to position [675, 0]
